Goal: Task Accomplishment & Management: Manage account settings

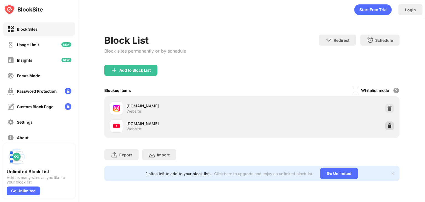
click at [390, 124] on img at bounding box center [390, 126] width 6 height 6
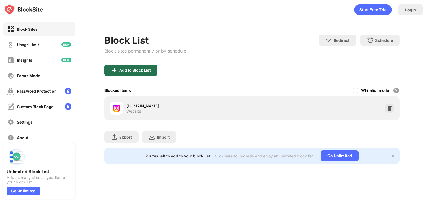
click at [138, 68] on div "Add to Block List" at bounding box center [135, 70] width 32 height 4
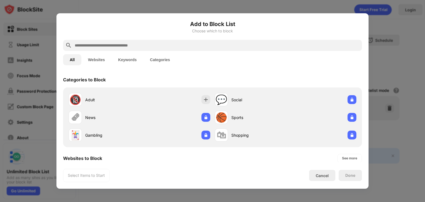
click at [189, 43] on input "text" at bounding box center [216, 45] width 285 height 7
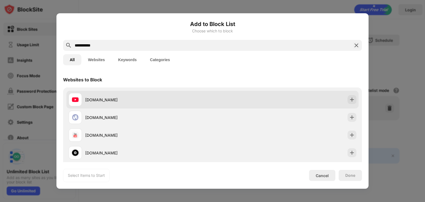
type input "**********"
click at [166, 93] on div "[DOMAIN_NAME]" at bounding box center [141, 99] width 144 height 13
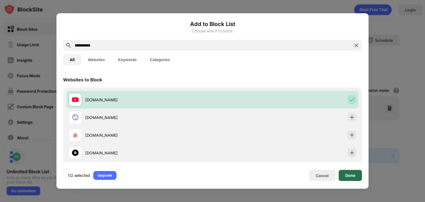
click at [350, 177] on div "Done" at bounding box center [350, 175] width 10 height 4
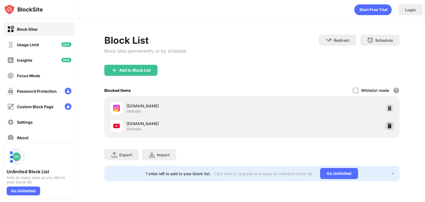
click at [389, 124] on img at bounding box center [390, 126] width 6 height 6
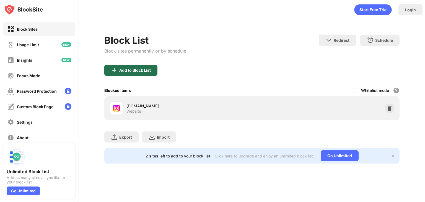
click at [130, 71] on div "Add to Block List" at bounding box center [135, 70] width 32 height 4
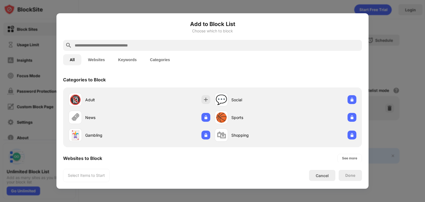
click at [190, 39] on div "Add to Block List Choose which to block" at bounding box center [212, 30] width 299 height 20
click at [194, 41] on div at bounding box center [212, 45] width 299 height 11
click at [197, 42] on input "text" at bounding box center [216, 45] width 285 height 7
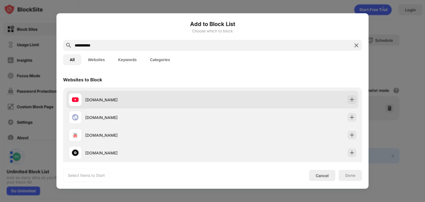
type input "**********"
click at [182, 92] on div "[DOMAIN_NAME]" at bounding box center [212, 100] width 292 height 18
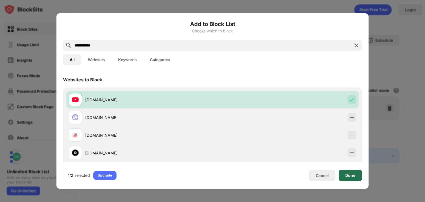
click at [351, 172] on div "Done" at bounding box center [349, 175] width 23 height 11
